Goal: Transaction & Acquisition: Book appointment/travel/reservation

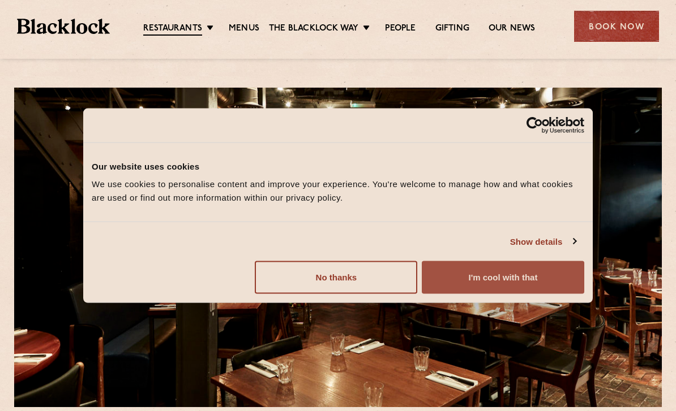
click at [516, 286] on button "I'm cool with that" at bounding box center [503, 278] width 162 height 33
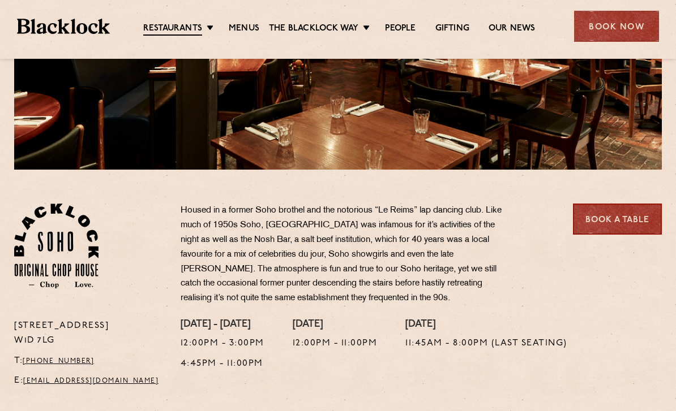
scroll to position [235, 0]
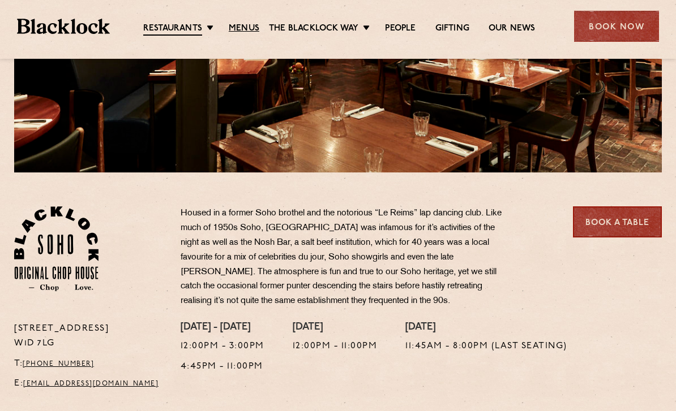
click at [241, 31] on link "Menus" at bounding box center [244, 28] width 31 height 11
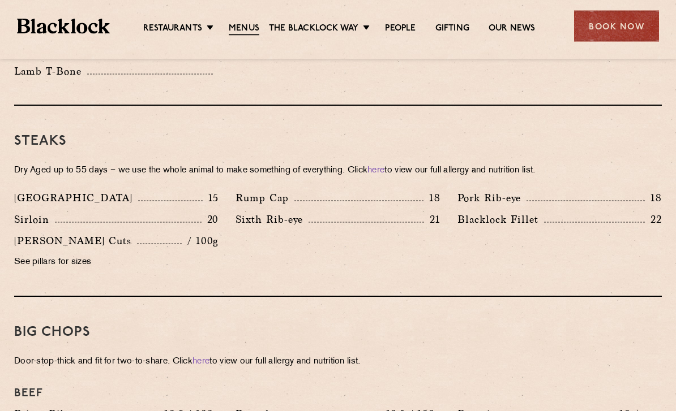
scroll to position [1007, 0]
click at [622, 26] on div "Book Now" at bounding box center [616, 26] width 85 height 31
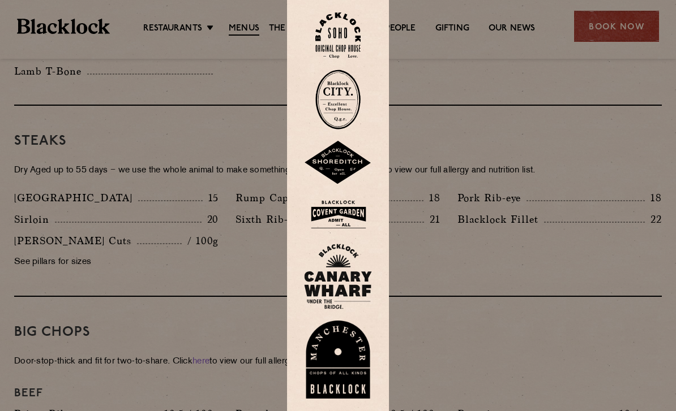
click at [328, 185] on img at bounding box center [338, 163] width 68 height 44
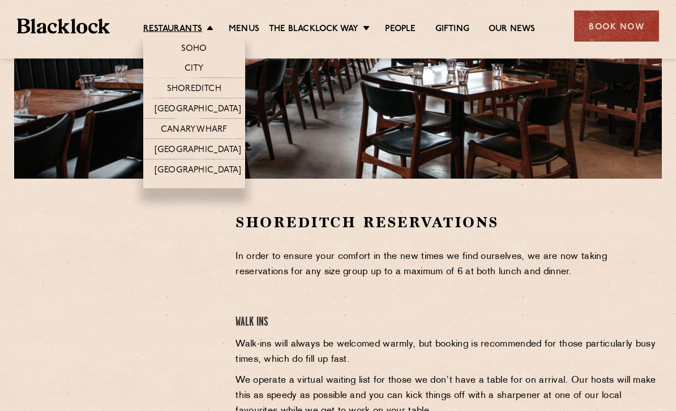
scroll to position [229, 0]
click at [202, 24] on link "Restaurants" at bounding box center [172, 29] width 59 height 11
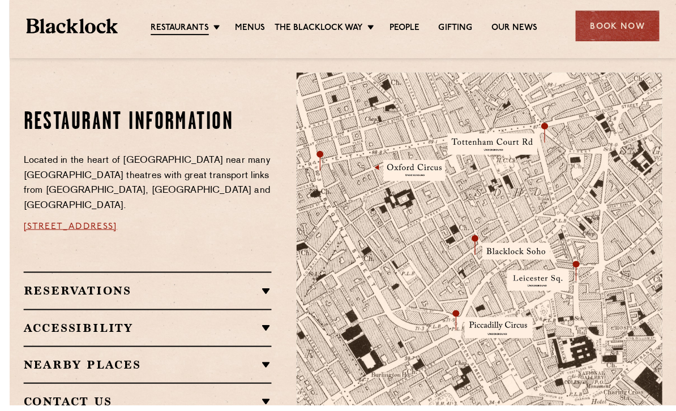
scroll to position [607, 0]
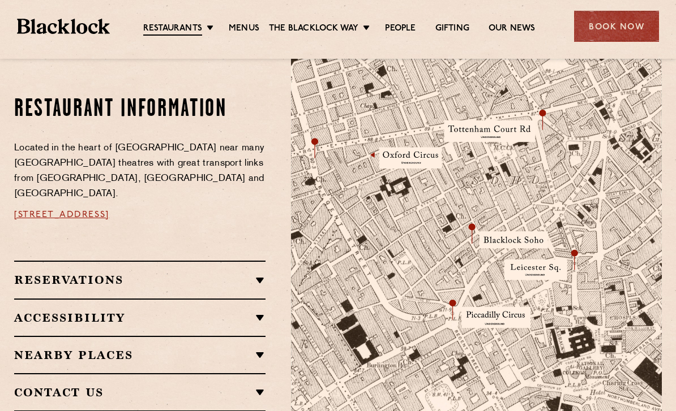
click at [80, 261] on div "Reservations RESERVATIONS We take reservations in Soho whilst always leaving a …" at bounding box center [139, 279] width 251 height 37
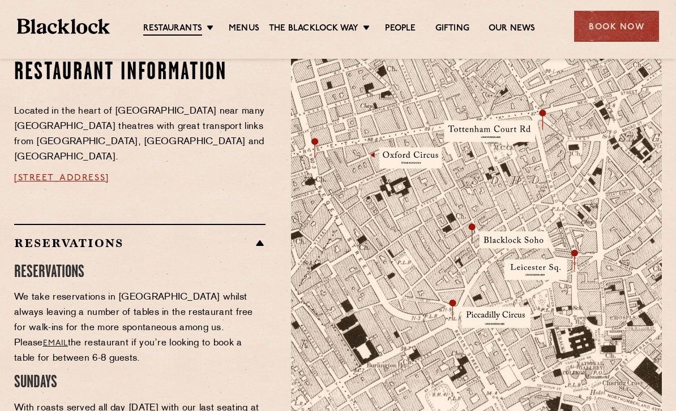
click at [607, 34] on div "Book Now" at bounding box center [616, 26] width 85 height 31
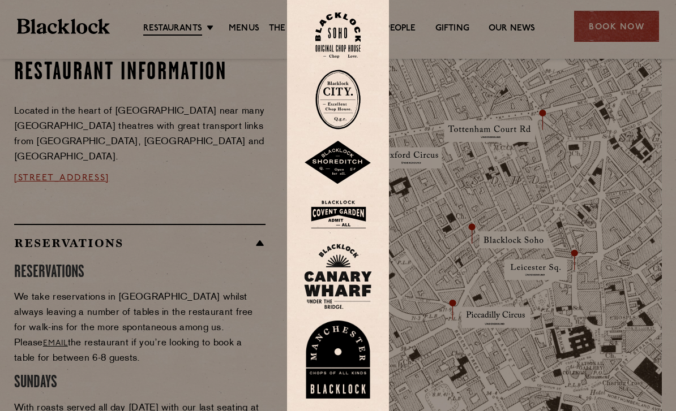
click at [341, 185] on img at bounding box center [338, 163] width 68 height 44
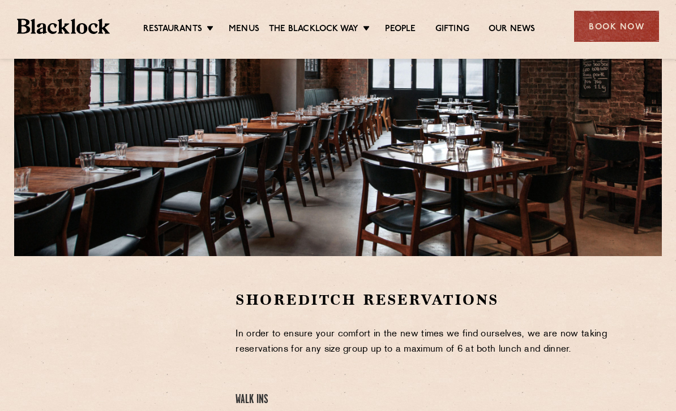
scroll to position [151, 0]
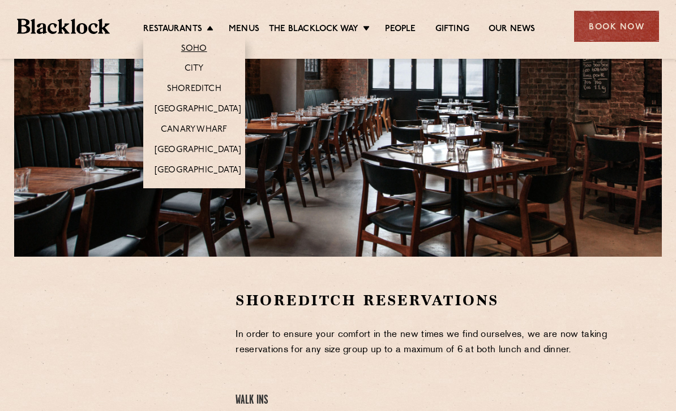
click at [202, 53] on link "Soho" at bounding box center [194, 49] width 26 height 11
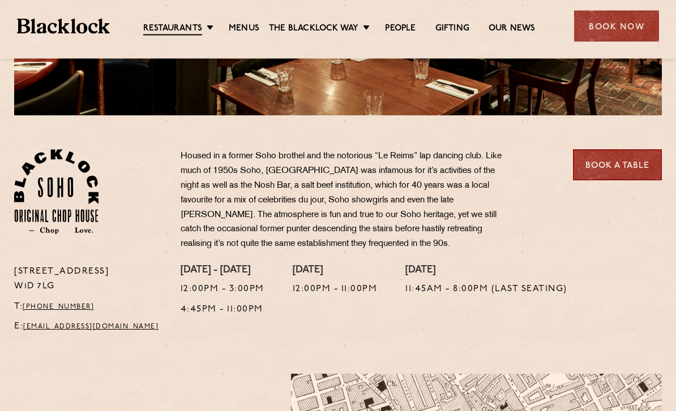
scroll to position [292, 0]
click at [620, 171] on link "Book a Table" at bounding box center [617, 164] width 89 height 31
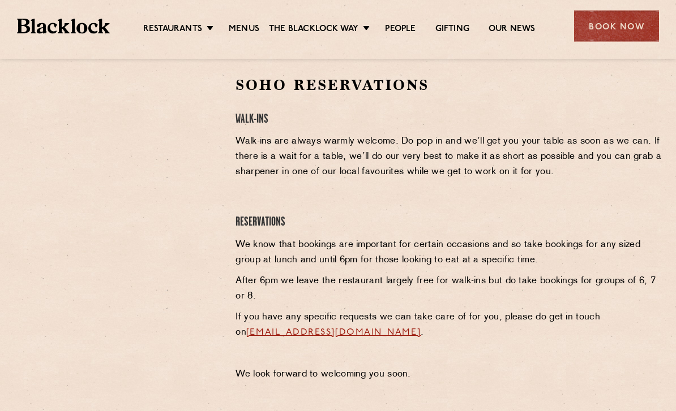
scroll to position [384, 0]
